Goal: Browse casually

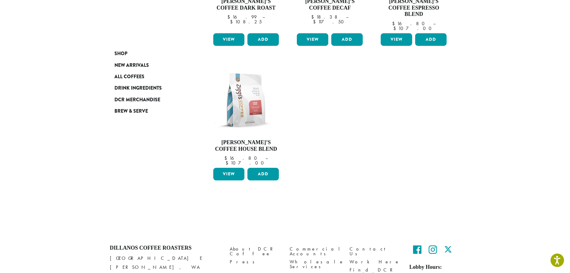
scroll to position [150, 0]
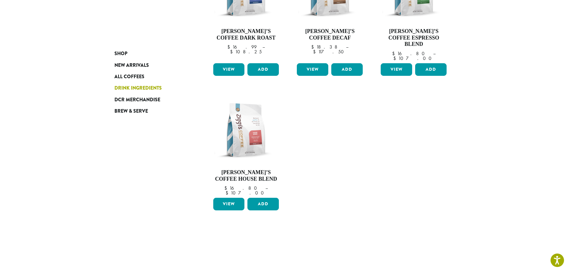
click at [140, 88] on span "Drink Ingredients" at bounding box center [137, 87] width 47 height 7
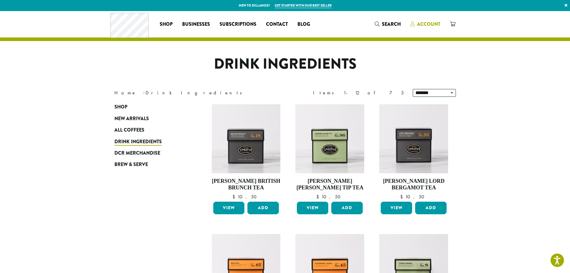
click at [427, 24] on span "Account" at bounding box center [428, 24] width 23 height 7
click at [386, 22] on span "Search" at bounding box center [391, 24] width 19 height 7
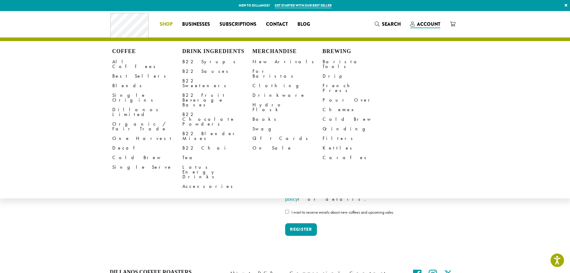
click at [166, 20] on link "Shop" at bounding box center [166, 24] width 22 height 10
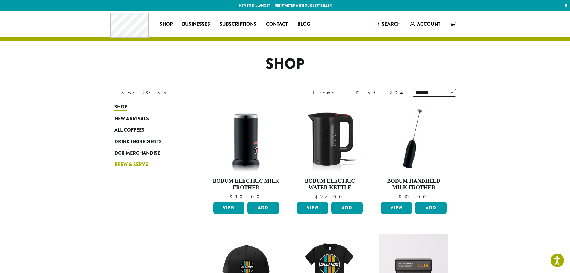
click at [142, 164] on span "Brew & Serve" at bounding box center [131, 164] width 34 height 7
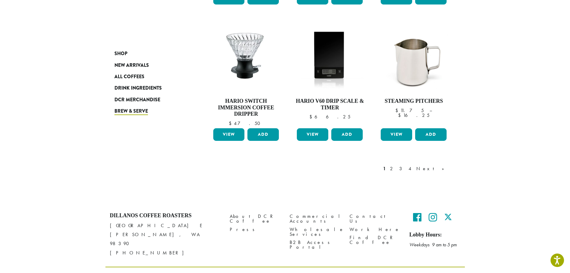
scroll to position [482, 0]
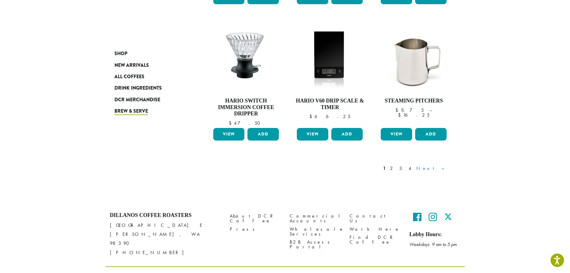
click at [441, 165] on link "Next »" at bounding box center [432, 168] width 34 height 7
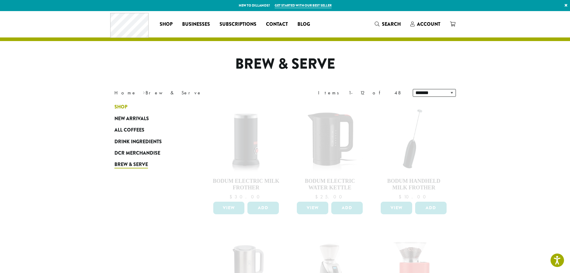
click at [124, 104] on span "Shop" at bounding box center [120, 106] width 13 height 7
